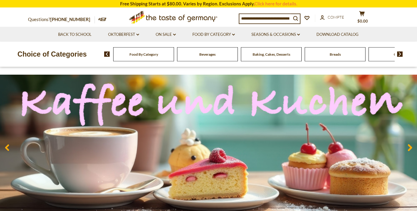
scroll to position [29, 0]
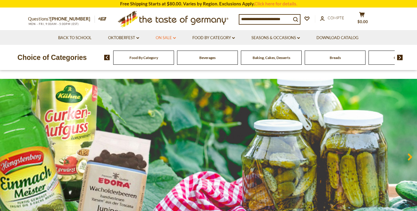
click at [163, 39] on link "On Sale dropdown_arrow" at bounding box center [166, 38] width 20 height 7
click at [158, 55] on link "Tout On Sale" at bounding box center [164, 53] width 25 height 5
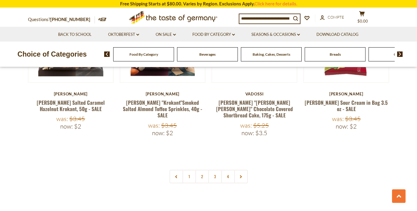
scroll to position [1430, 0]
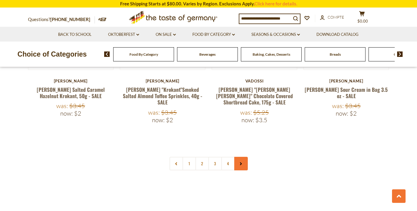
click at [241, 157] on link at bounding box center [241, 164] width 14 height 14
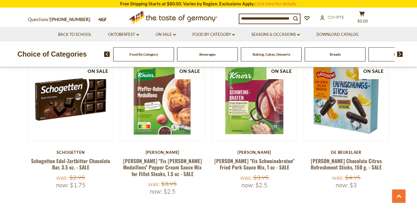
scroll to position [737, 0]
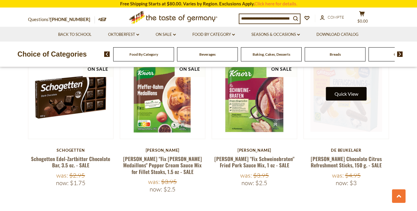
click at [342, 87] on button "Quick View" at bounding box center [346, 94] width 41 height 14
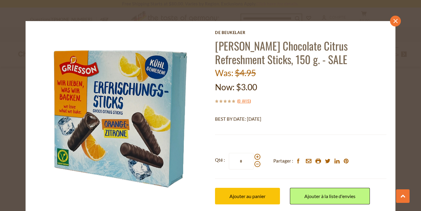
click at [394, 23] on icon "close" at bounding box center [396, 21] width 5 height 5
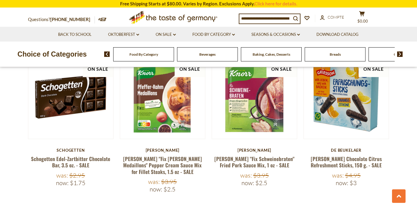
click at [256, 20] on input at bounding box center [265, 18] width 52 height 8
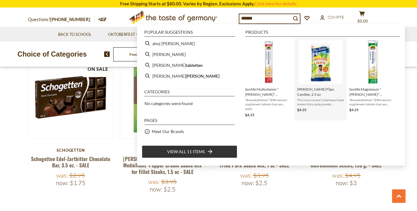
type input "******"
click at [332, 89] on span "Ahoj Brause Flips Candies, 2.5 oz" at bounding box center [320, 92] width 47 height 10
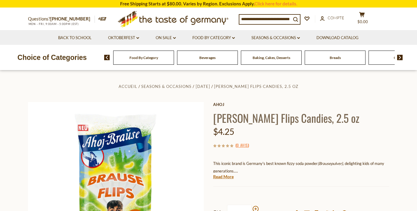
click at [147, 62] on div "Food By Category" at bounding box center [143, 58] width 61 height 14
click at [147, 58] on span "Food By Category" at bounding box center [143, 57] width 29 height 5
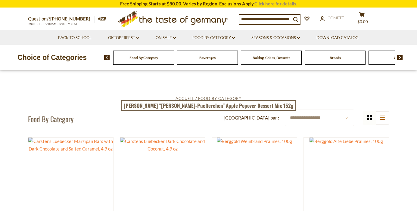
click at [265, 3] on link "Click here for details." at bounding box center [275, 3] width 43 height 5
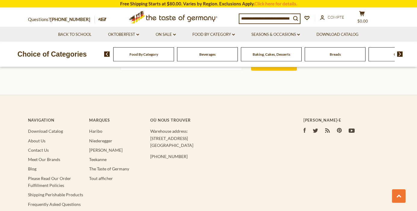
scroll to position [1820, 0]
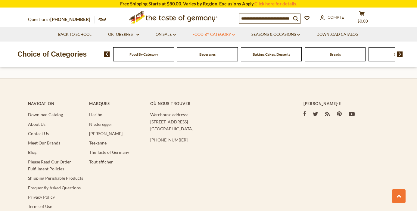
click at [212, 32] on link "Food By Category dropdown_arrow" at bounding box center [213, 34] width 42 height 7
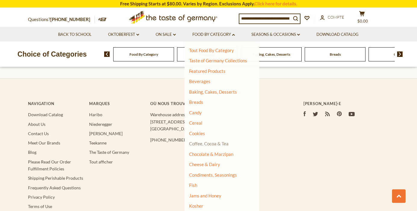
click at [211, 145] on link "Coffee, Cocoa & Tea" at bounding box center [208, 143] width 39 height 5
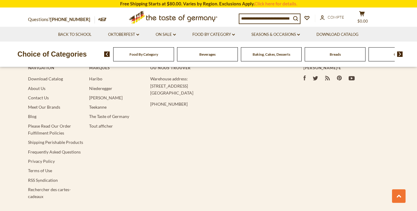
scroll to position [1849, 0]
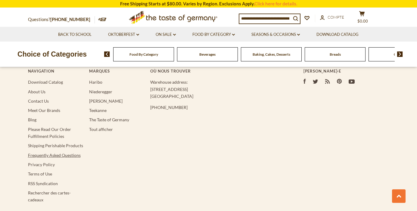
click at [70, 153] on link "Frequently Asked Questions" at bounding box center [54, 155] width 53 height 5
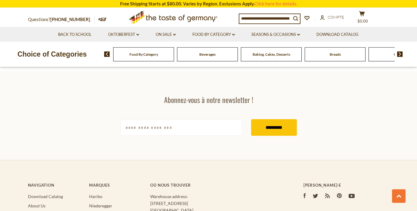
scroll to position [621, 0]
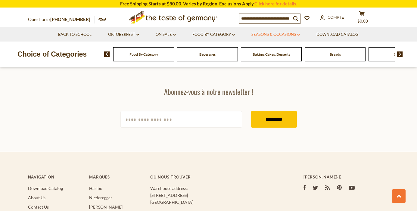
click at [288, 36] on link "Seasons & Occasions dropdown_arrow" at bounding box center [275, 34] width 48 height 7
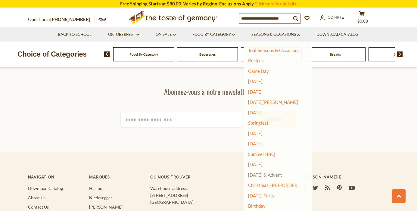
click at [282, 174] on link "[DATE] & Advent" at bounding box center [265, 174] width 34 height 5
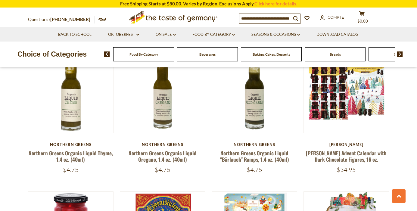
scroll to position [1084, 0]
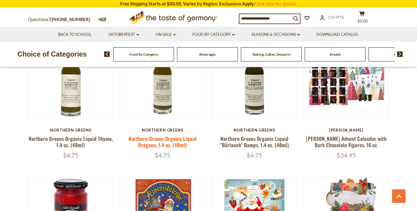
click at [167, 135] on link "Northern Greens Organic Liquid Oregano, 1.4 oz. (40ml)" at bounding box center [163, 142] width 68 height 14
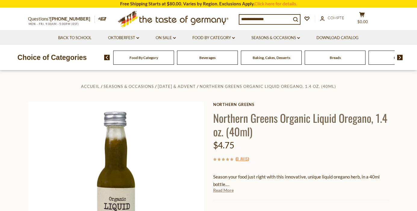
click at [219, 192] on link "Read More" at bounding box center [223, 190] width 20 height 6
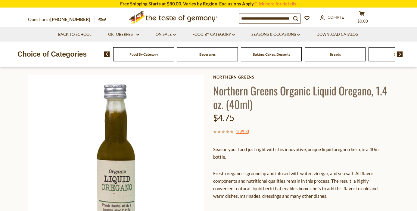
scroll to position [14, 0]
